Goal: Find specific page/section: Find specific page/section

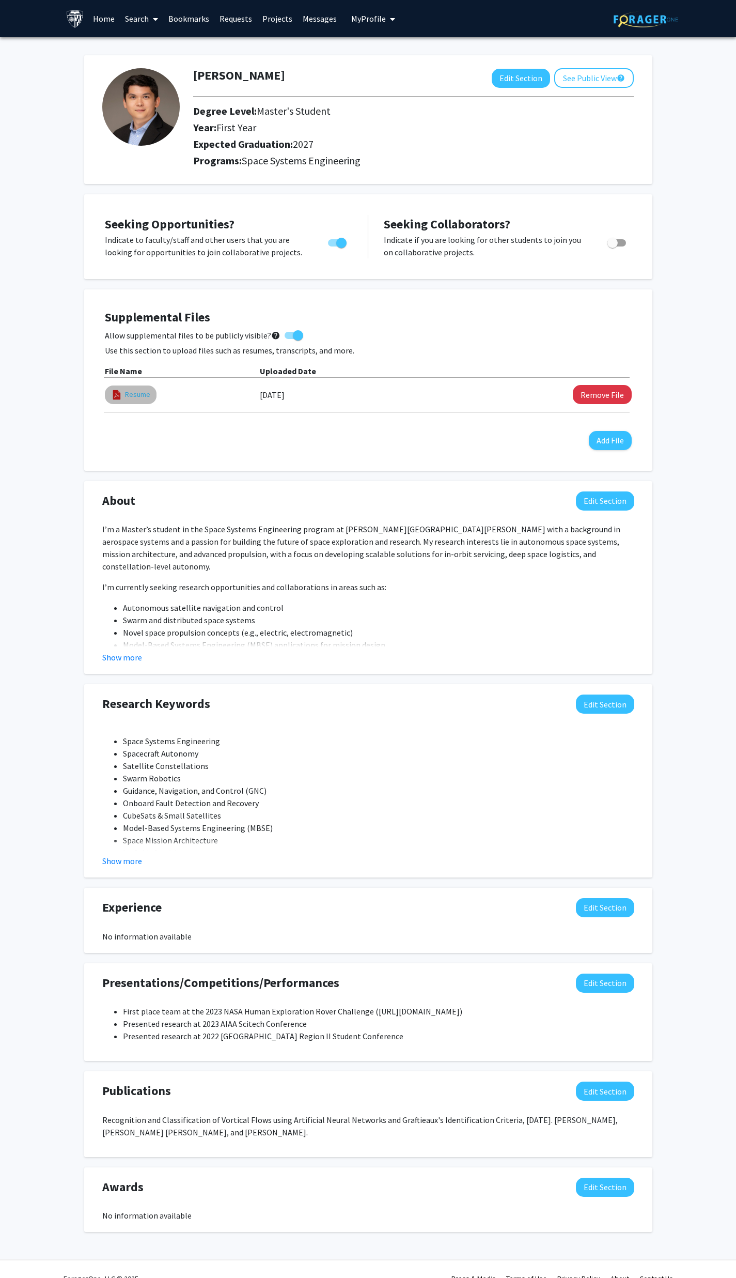
click at [132, 394] on link "Resume" at bounding box center [137, 394] width 25 height 11
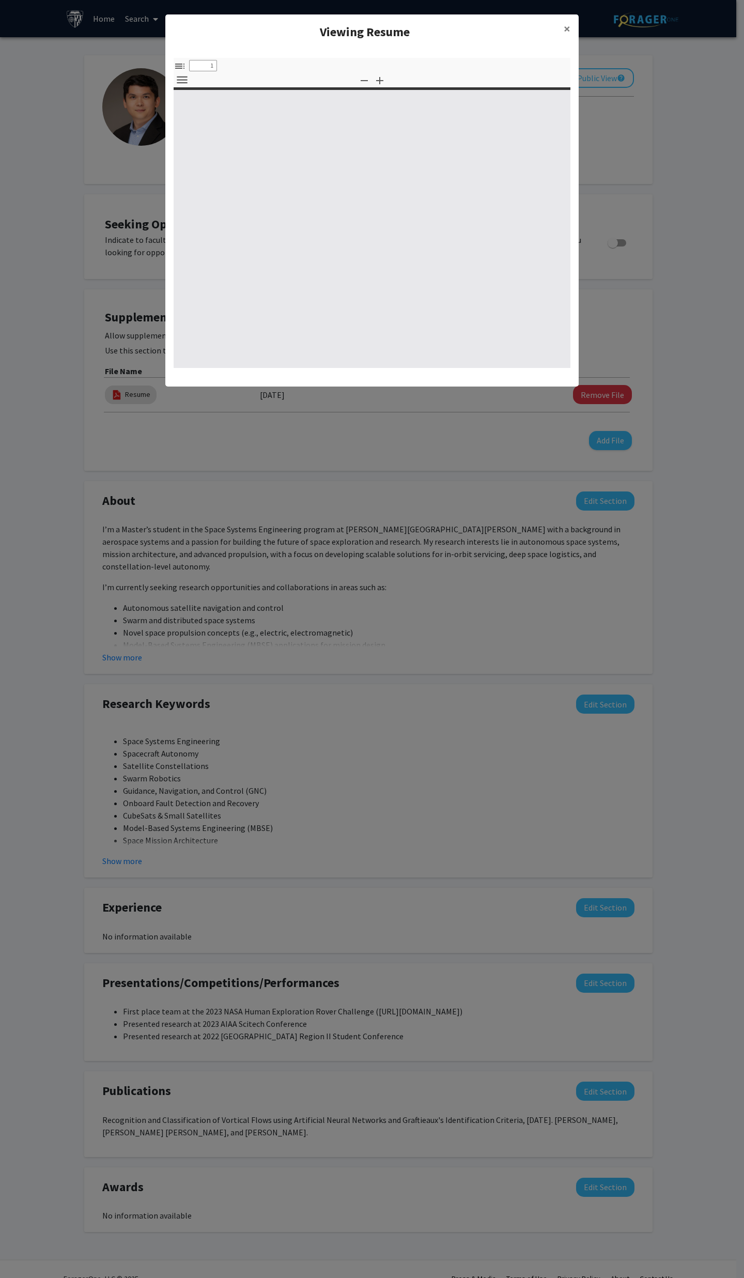
select select "custom"
type input "0"
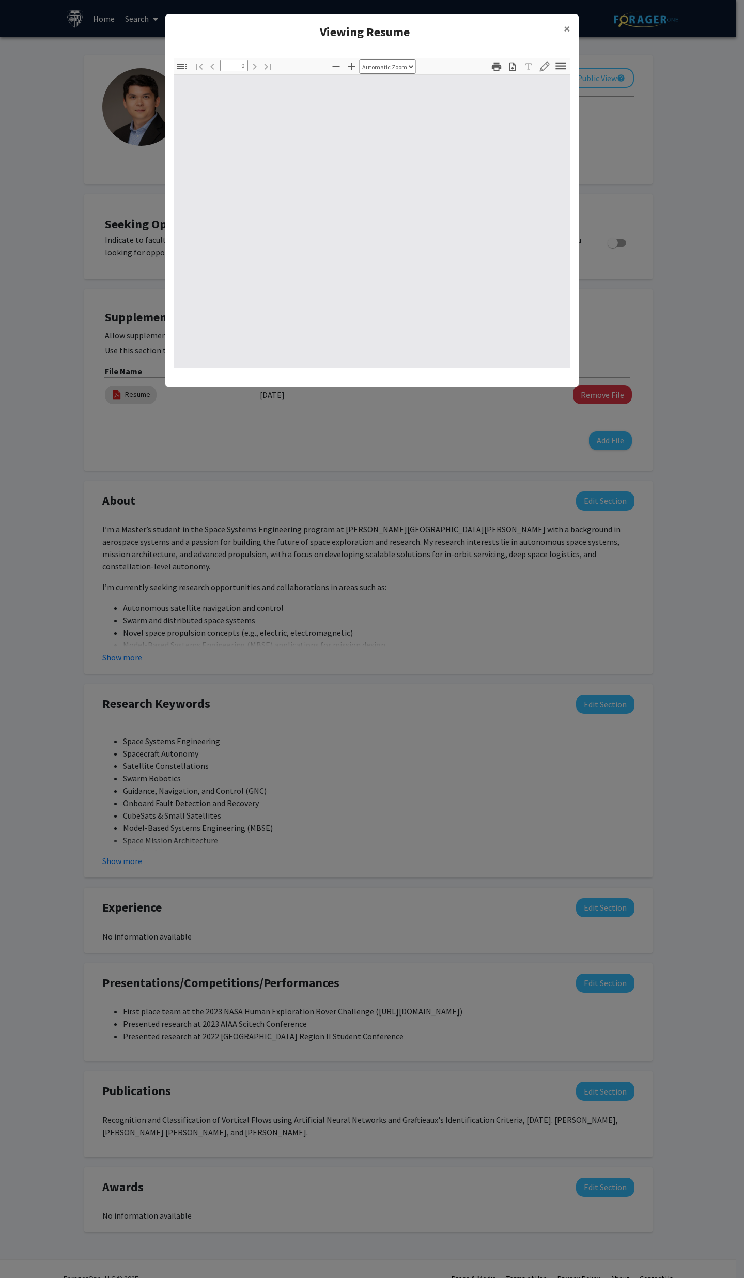
select select "custom"
type input "1"
select select "auto"
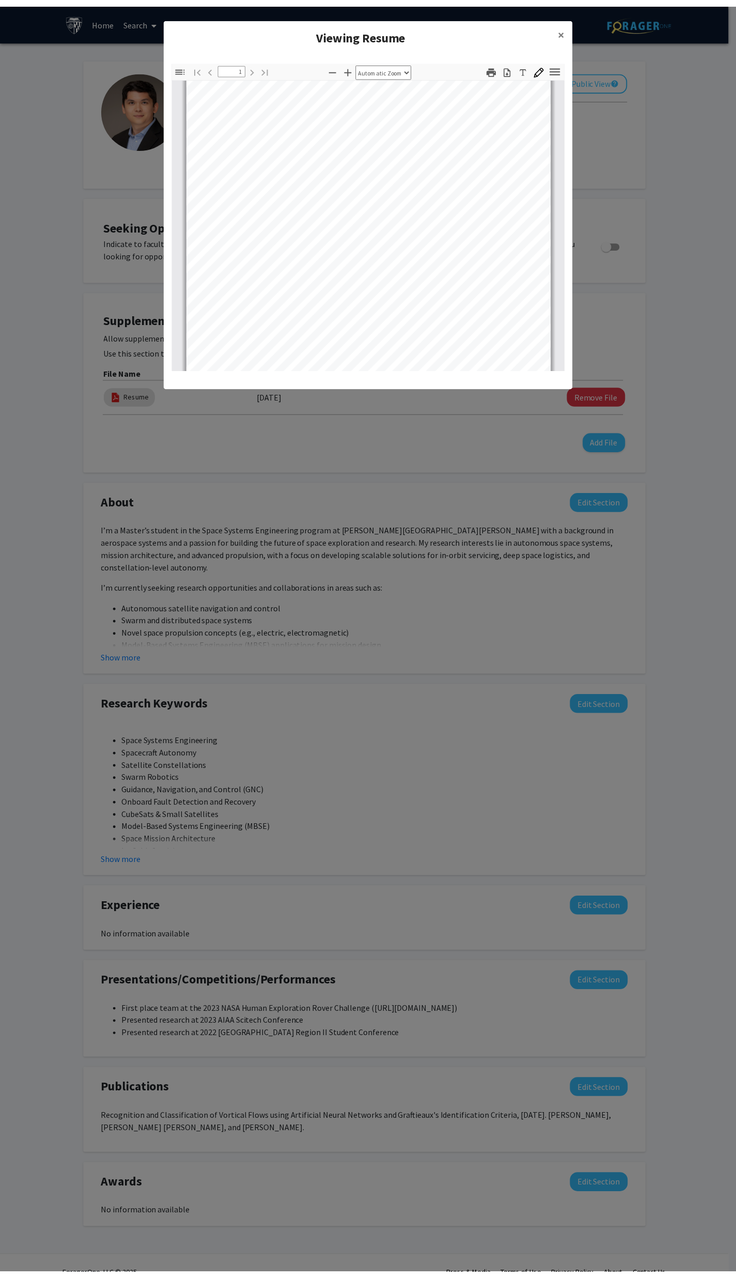
scroll to position [194, 0]
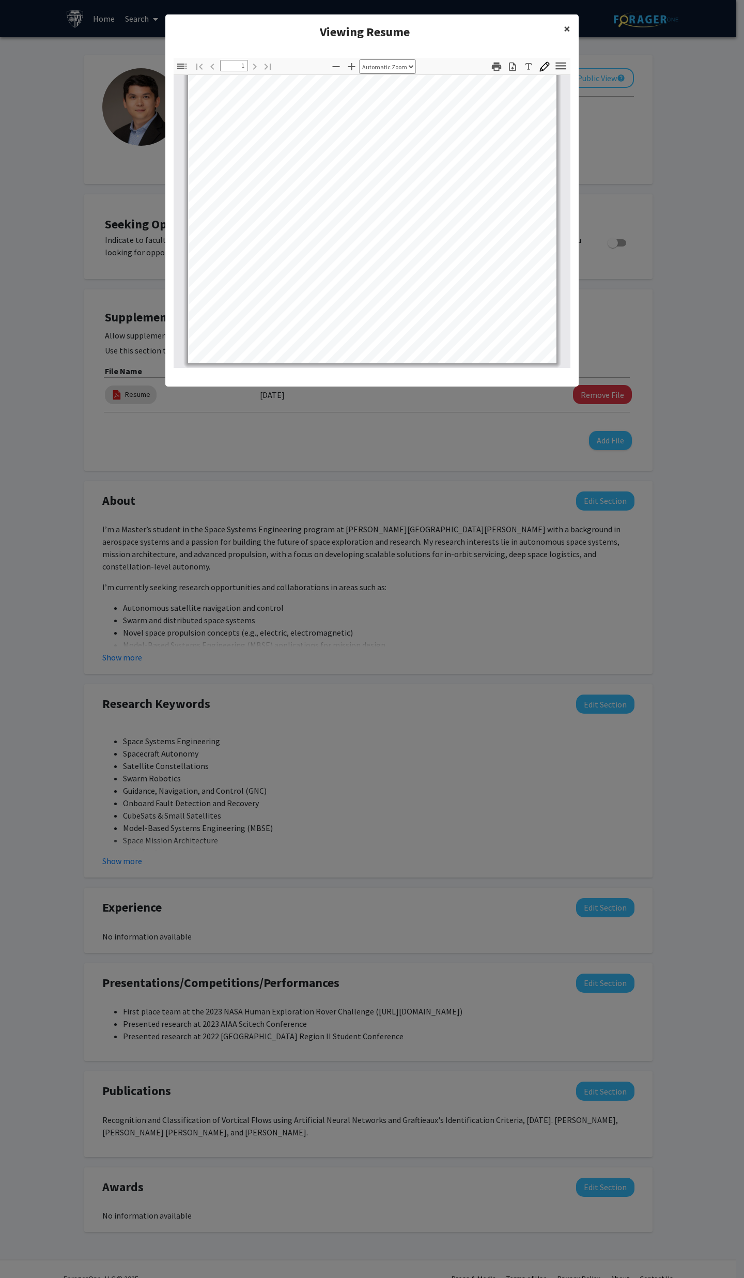
click at [559, 26] on button "×" at bounding box center [566, 28] width 23 height 29
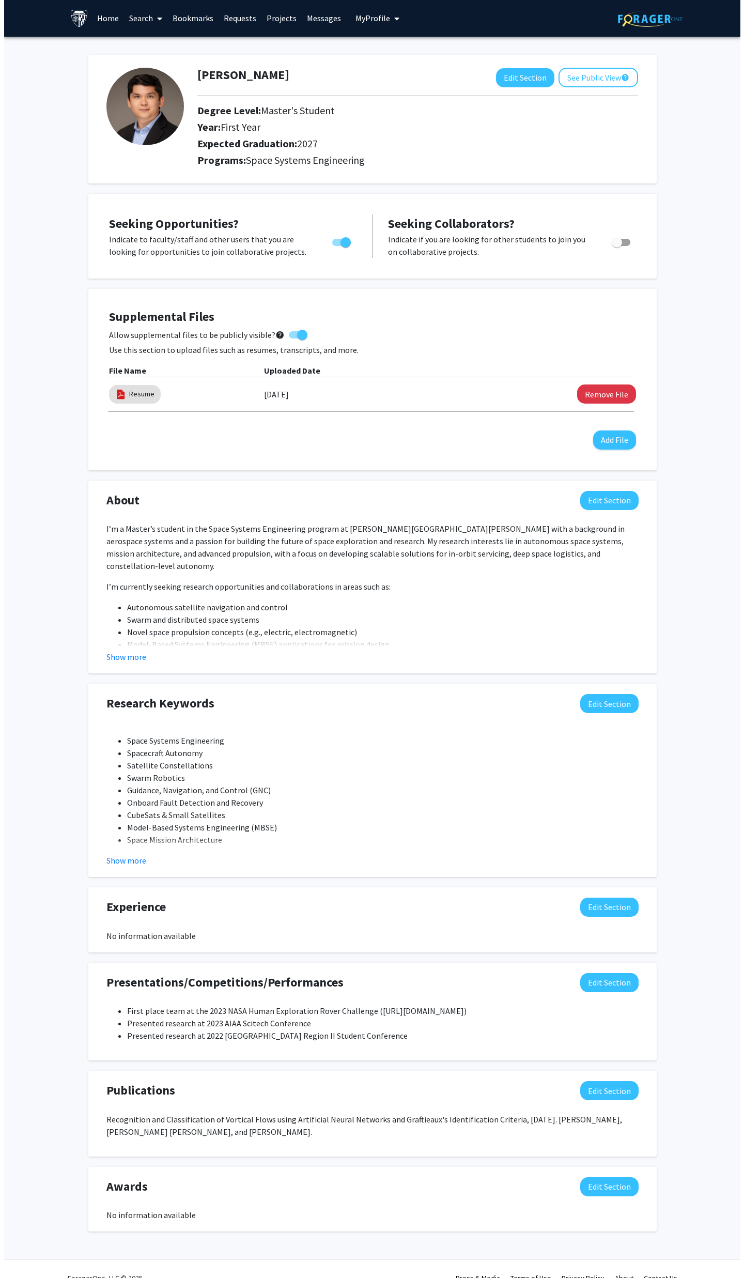
scroll to position [0, 0]
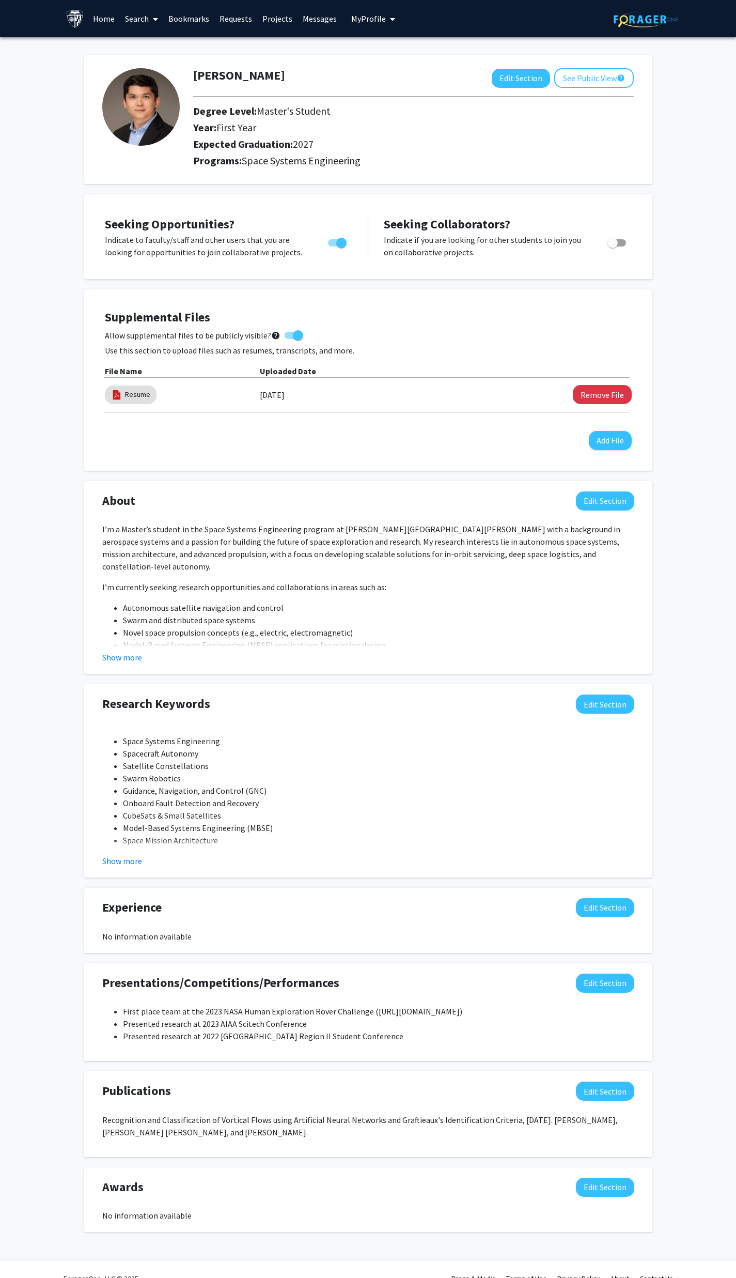
click at [273, 26] on link "Projects" at bounding box center [277, 19] width 40 height 36
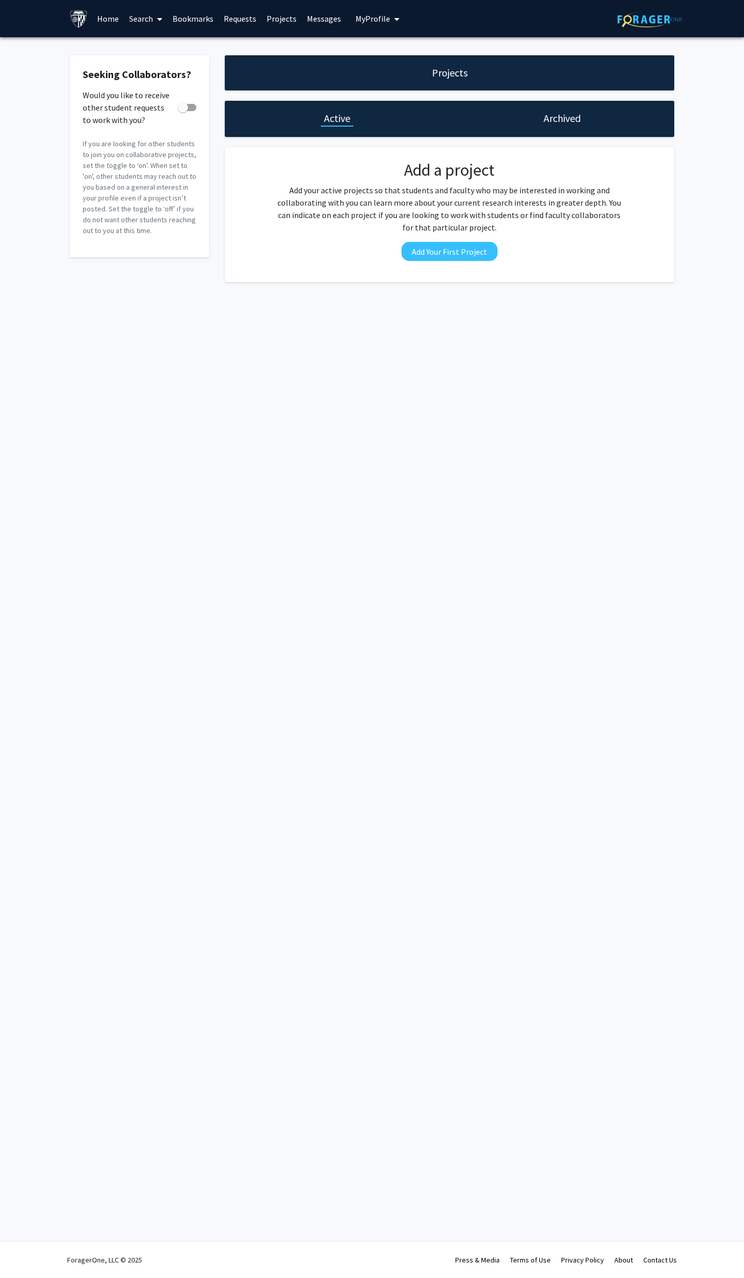
click at [527, 117] on div "Archived" at bounding box center [562, 119] width 225 height 36
